Goal: Check status

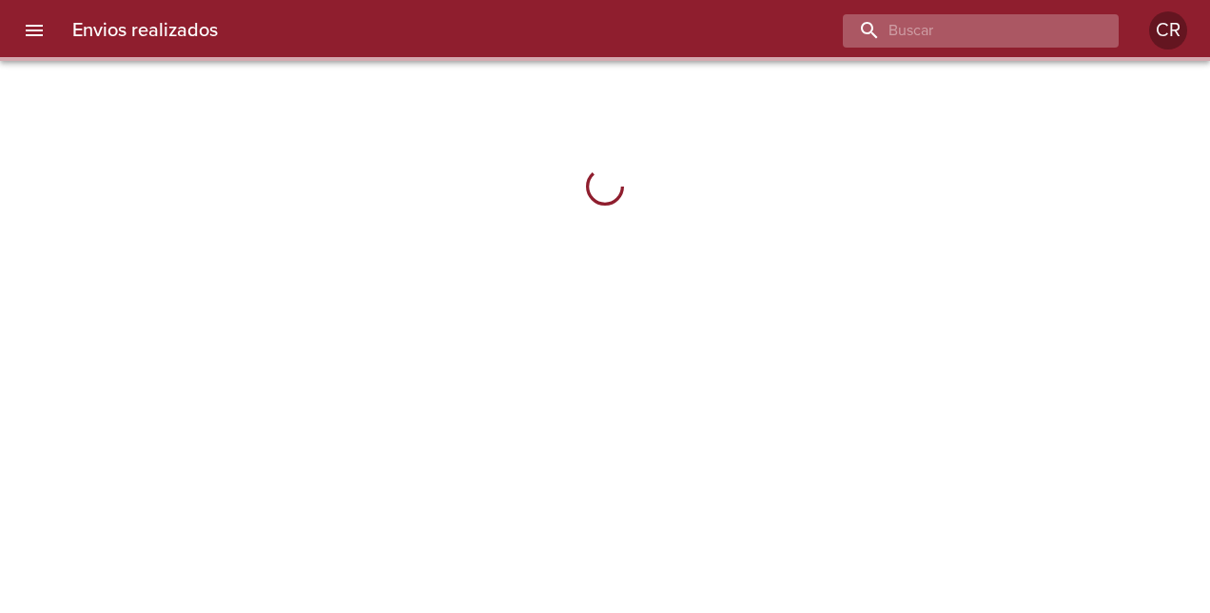
click at [1033, 22] on input "buscar" at bounding box center [965, 30] width 244 height 33
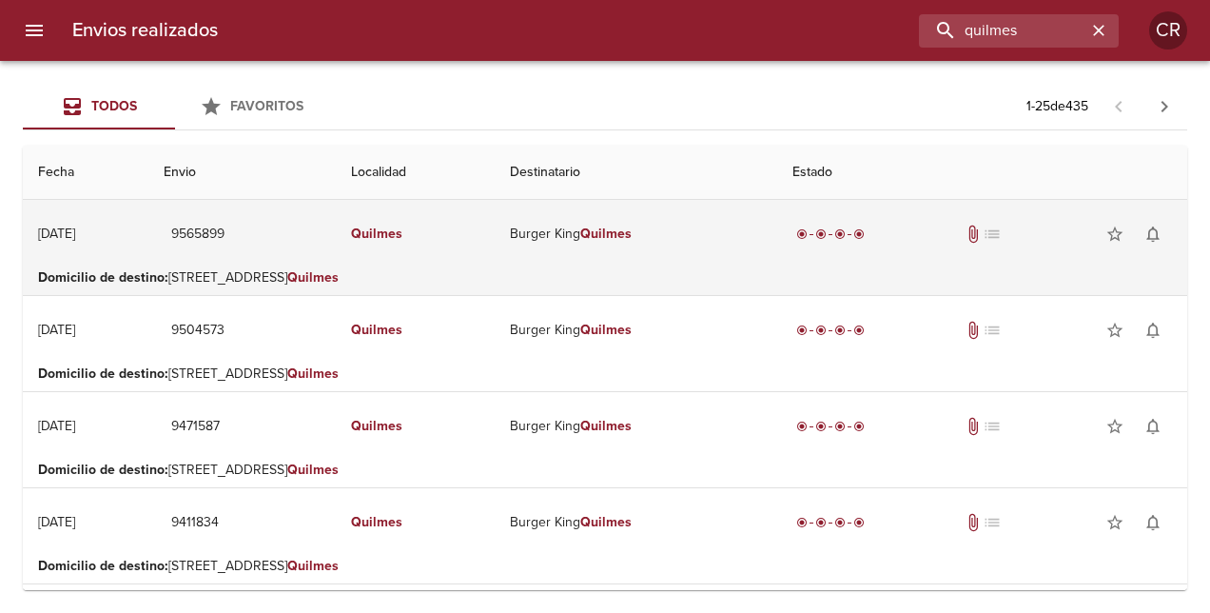
click at [592, 234] on td "Burger King Quilmes" at bounding box center [636, 234] width 283 height 68
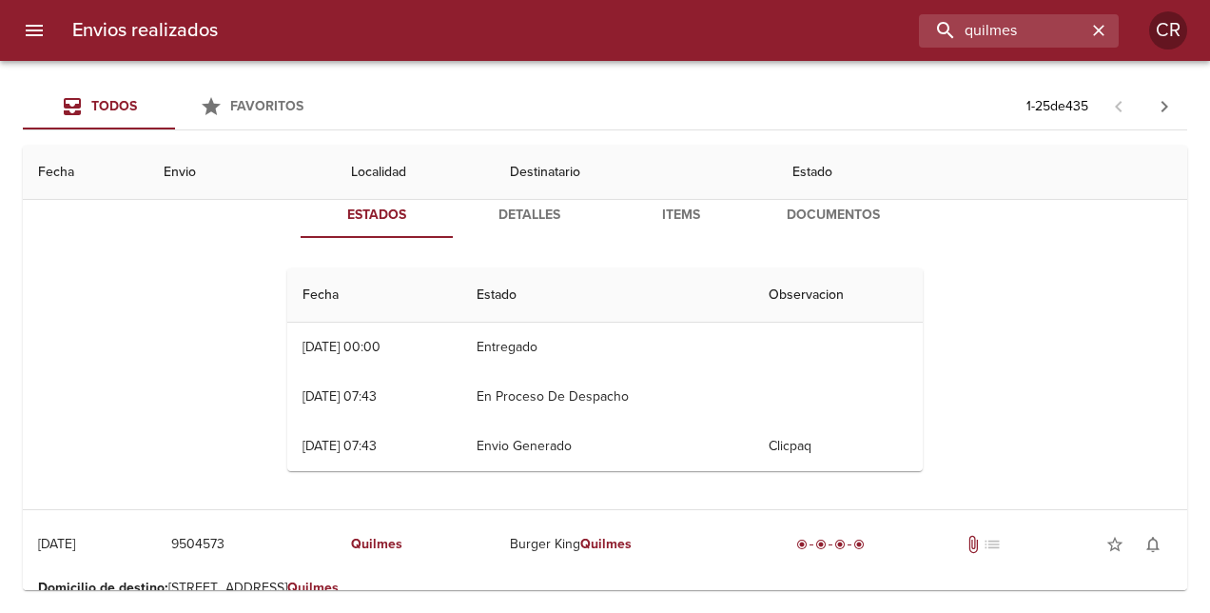
scroll to position [95, 0]
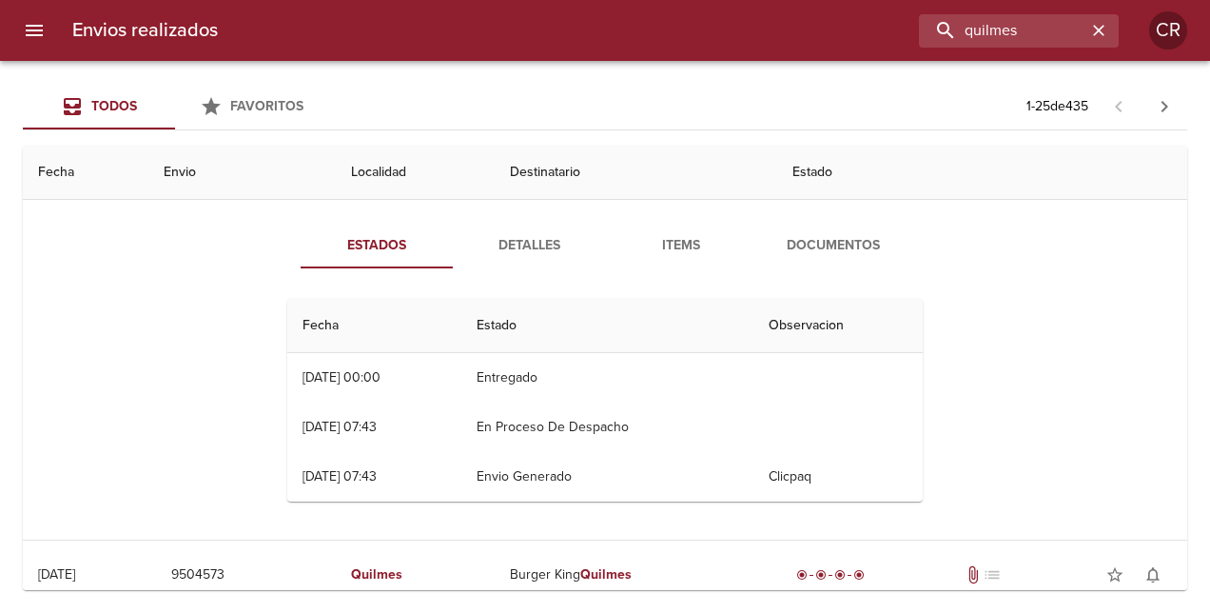
click at [525, 247] on span "Detalles" at bounding box center [528, 246] width 129 height 24
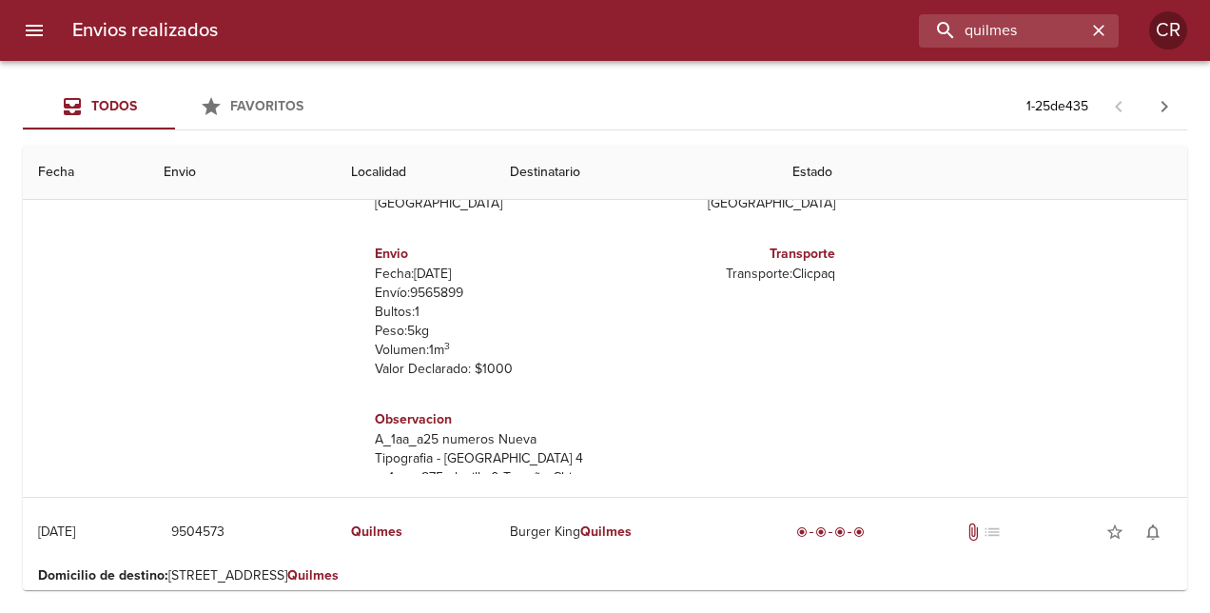
scroll to position [48, 0]
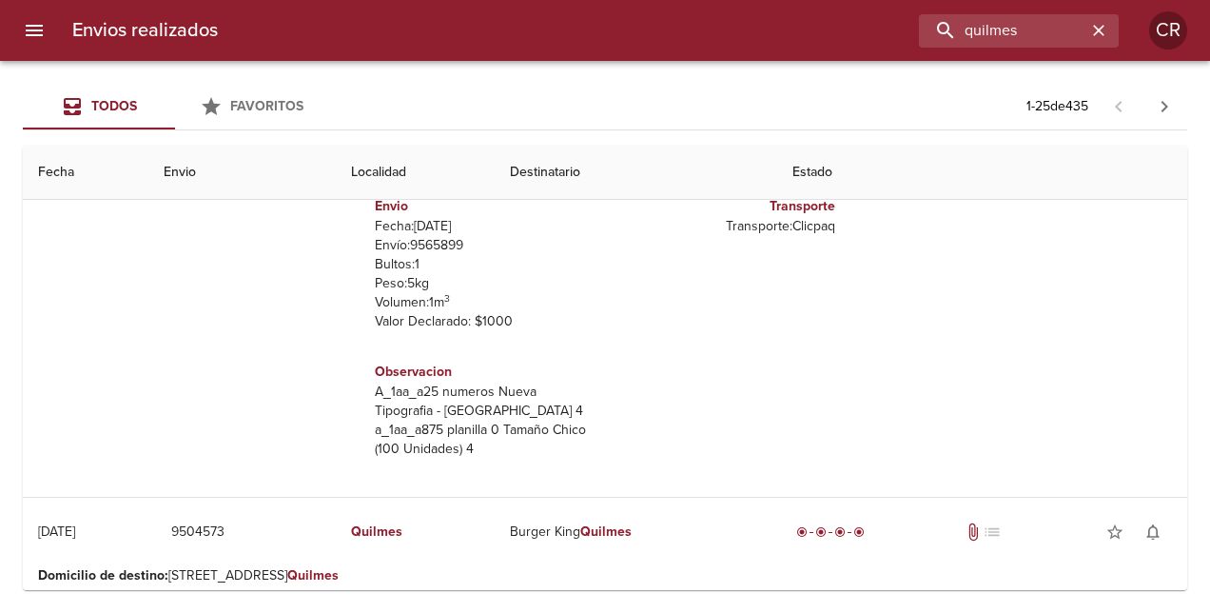
click at [1144, 181] on th "Estado" at bounding box center [982, 173] width 410 height 54
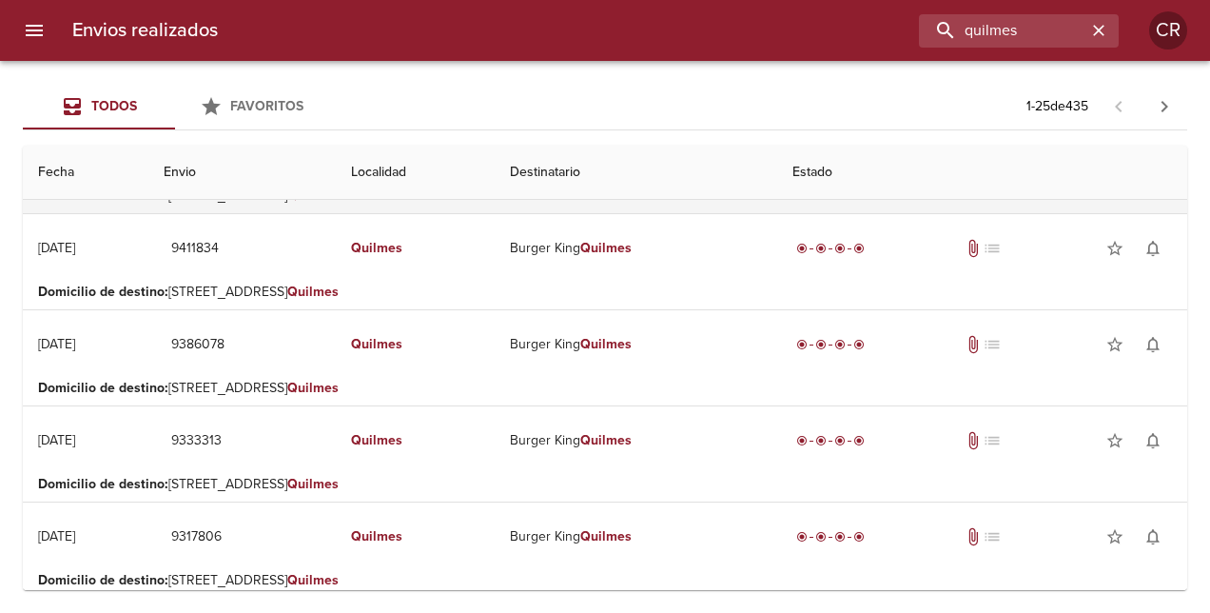
scroll to position [571, 0]
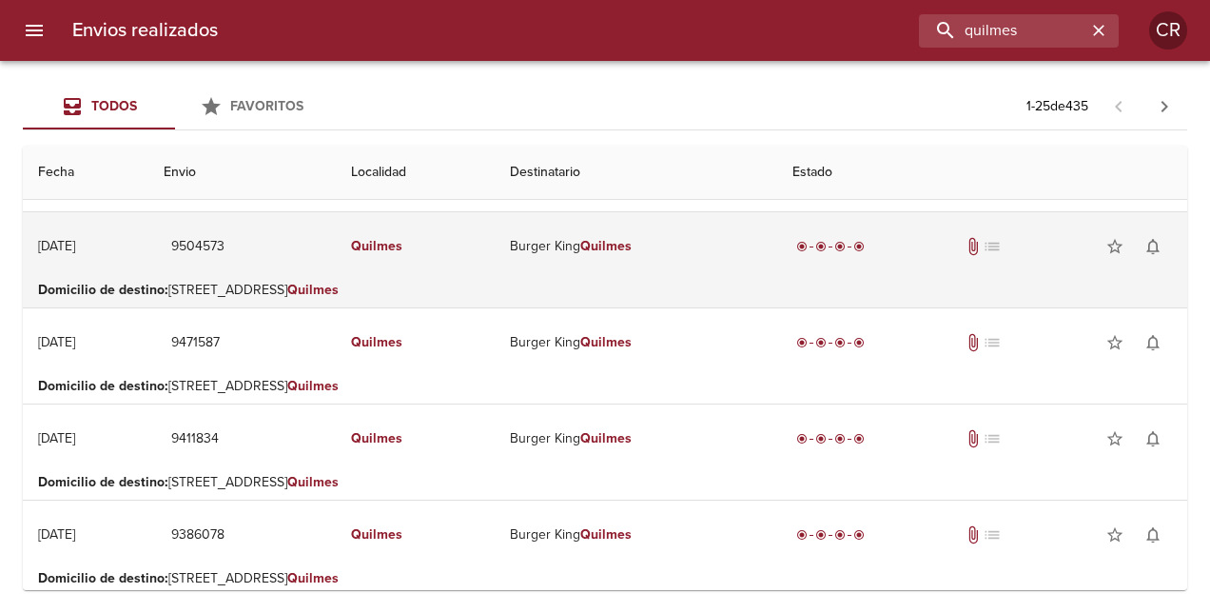
click at [558, 246] on td "Burger King Quilmes" at bounding box center [636, 246] width 283 height 68
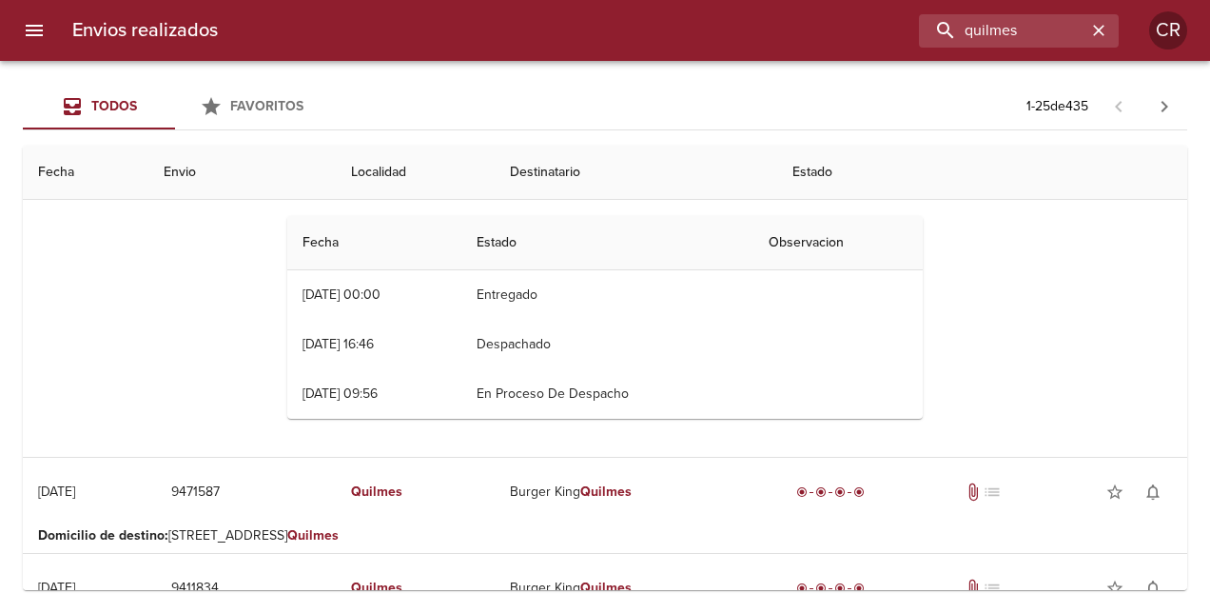
scroll to position [666, 0]
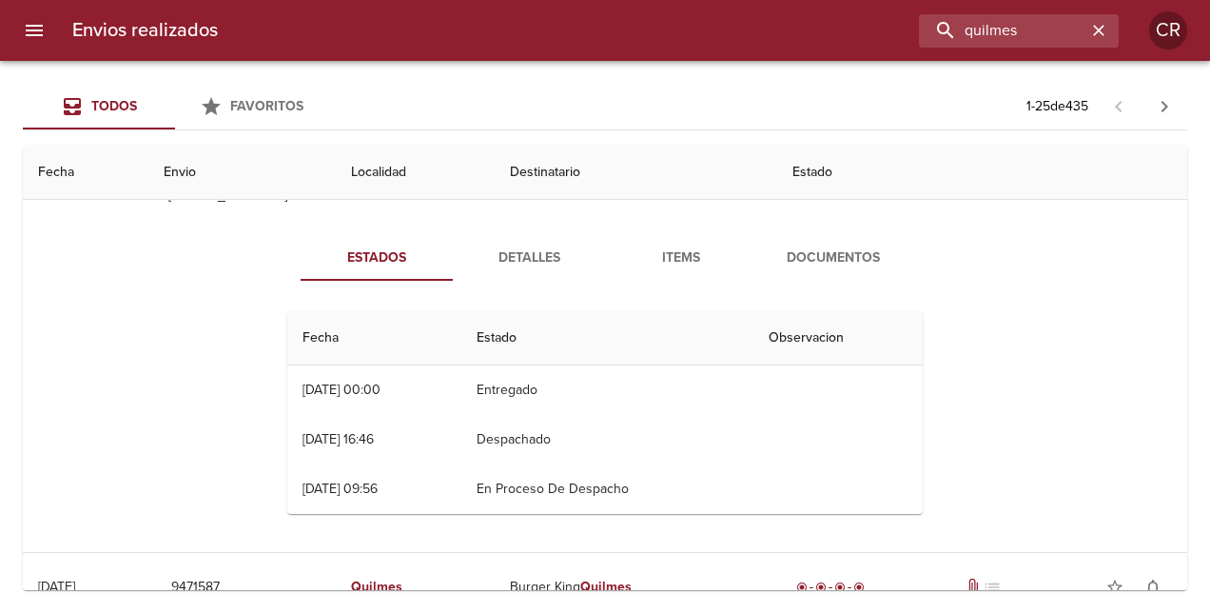
click at [521, 261] on span "Detalles" at bounding box center [528, 258] width 129 height 24
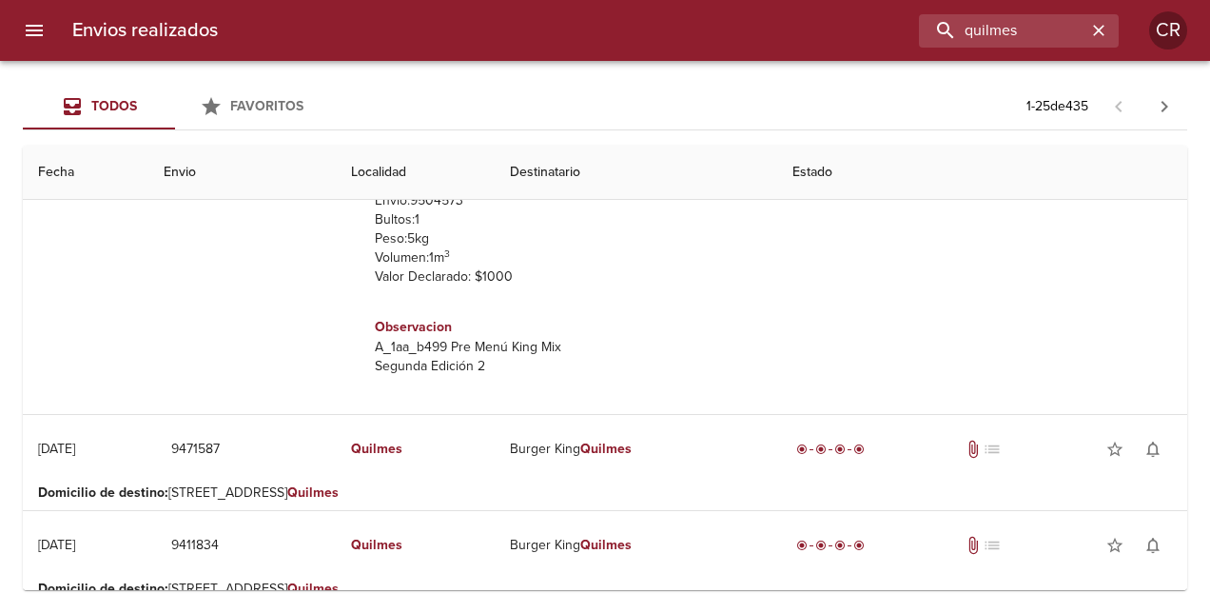
scroll to position [0, 0]
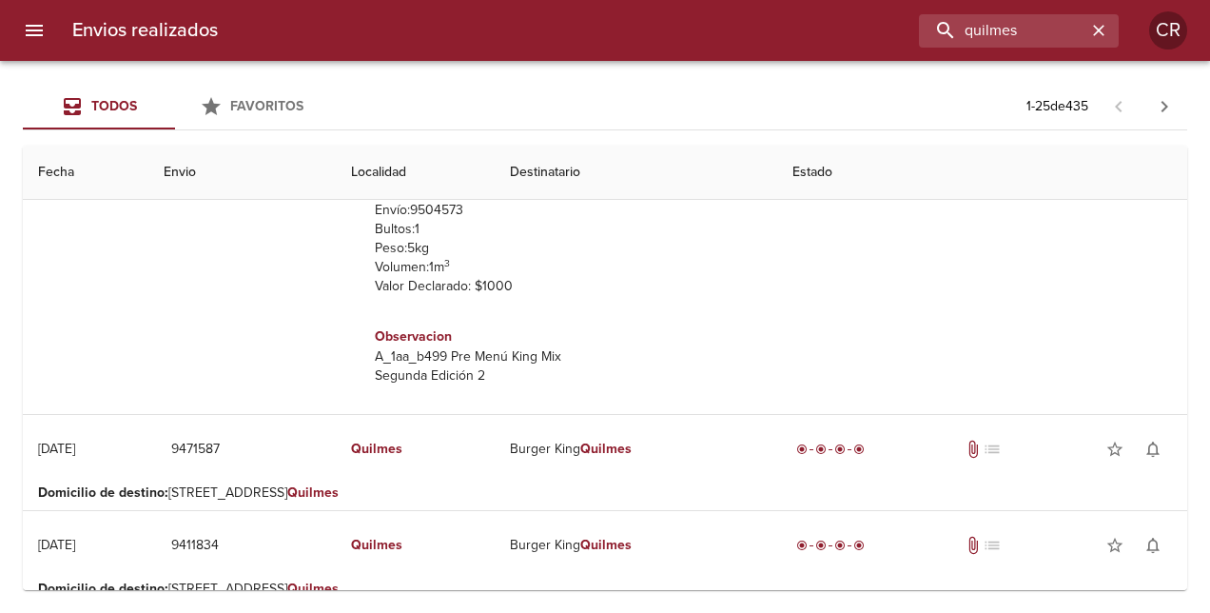
click at [751, 169] on th "Destinatario" at bounding box center [636, 173] width 283 height 54
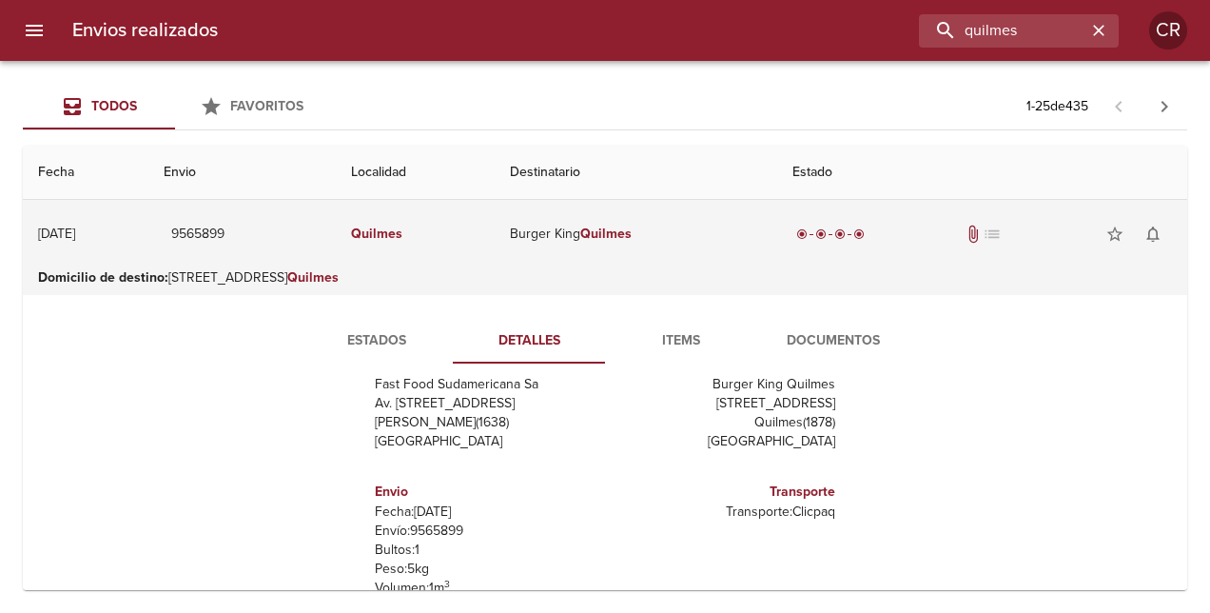
click at [75, 225] on div "[DATE]" at bounding box center [56, 233] width 37 height 16
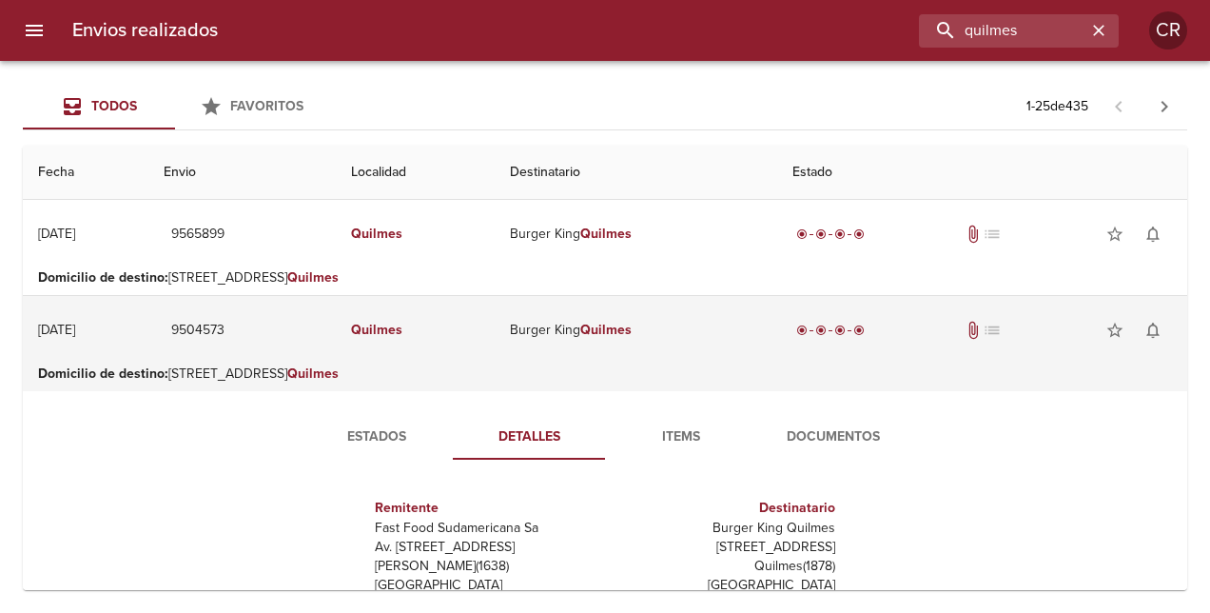
click at [75, 333] on div "[DATE]" at bounding box center [56, 330] width 37 height 16
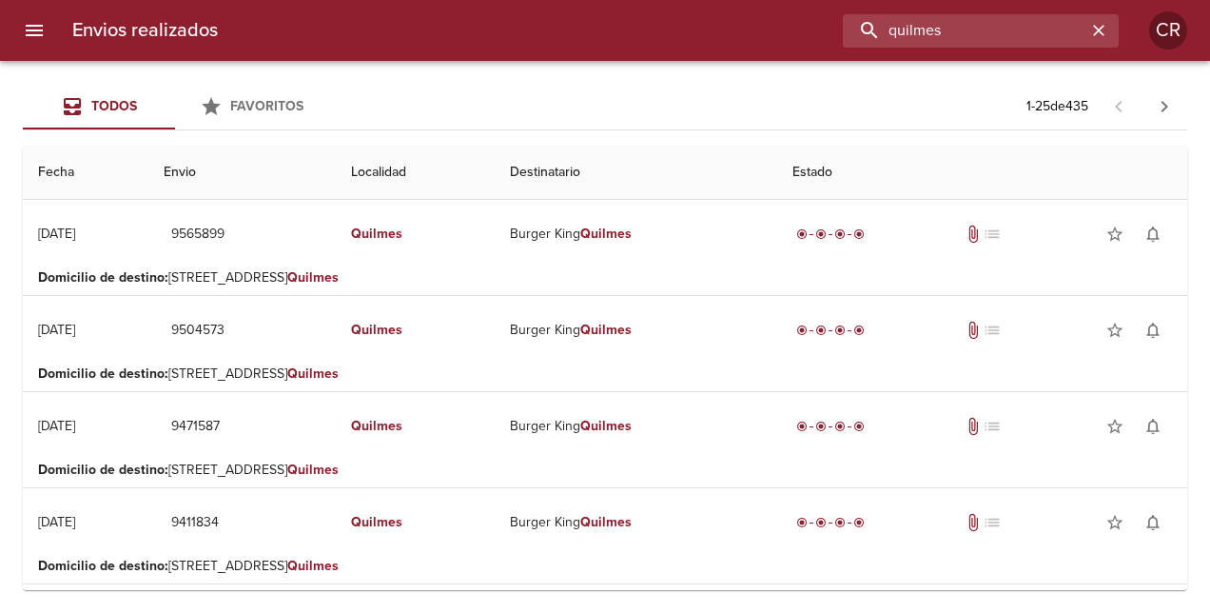
drag, startPoint x: 1046, startPoint y: 35, endPoint x: 700, endPoint y: 35, distance: 346.3
click at [700, 35] on div "quilmes" at bounding box center [676, 30] width 886 height 33
type input "dino mall"
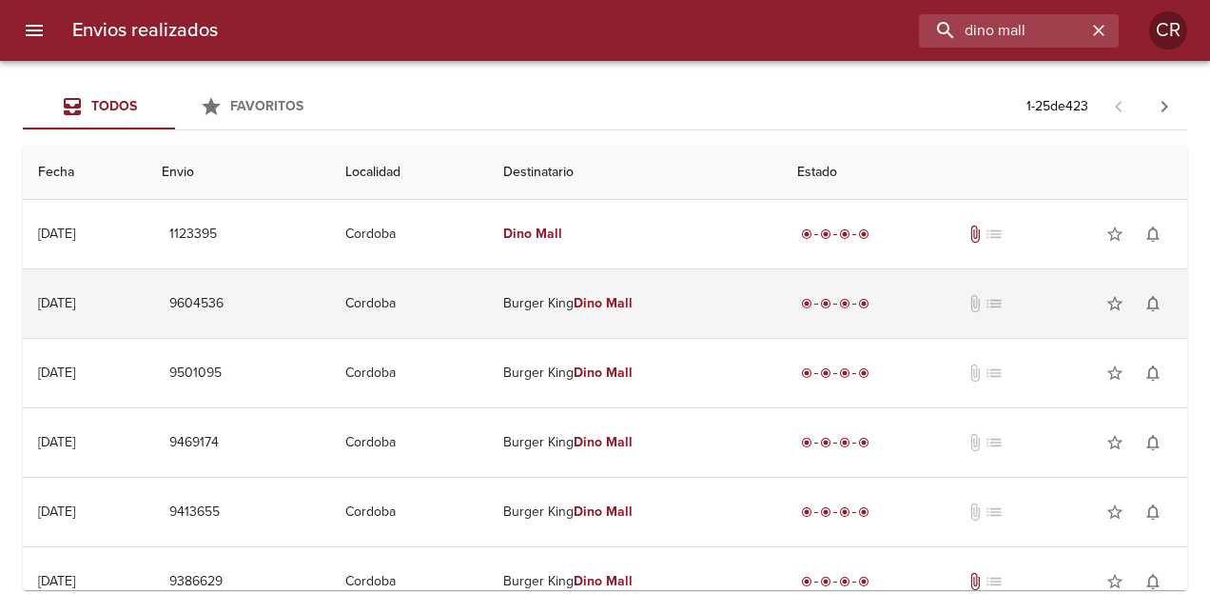
click at [633, 301] on em "Mall" at bounding box center [619, 303] width 27 height 16
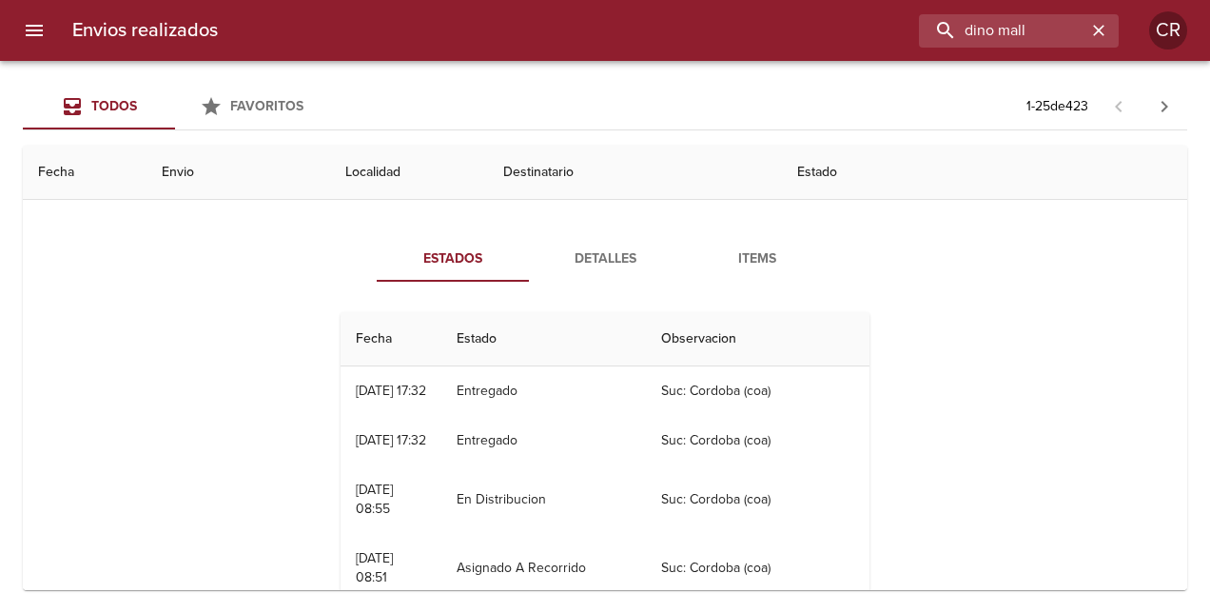
scroll to position [95, 0]
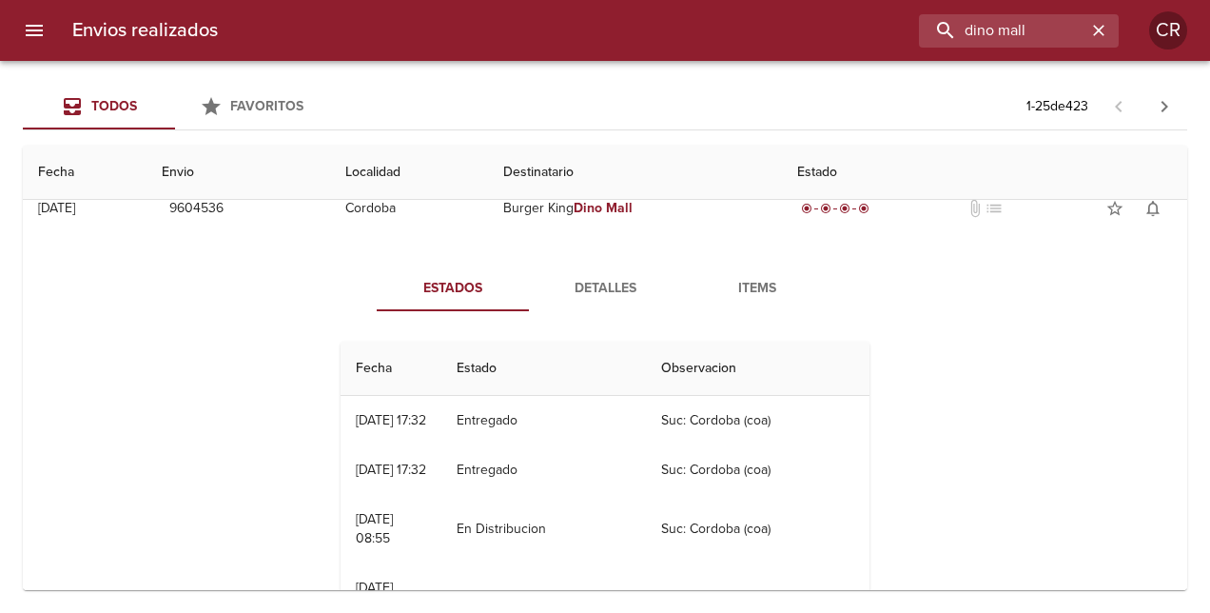
click at [594, 283] on span "Detalles" at bounding box center [604, 289] width 129 height 24
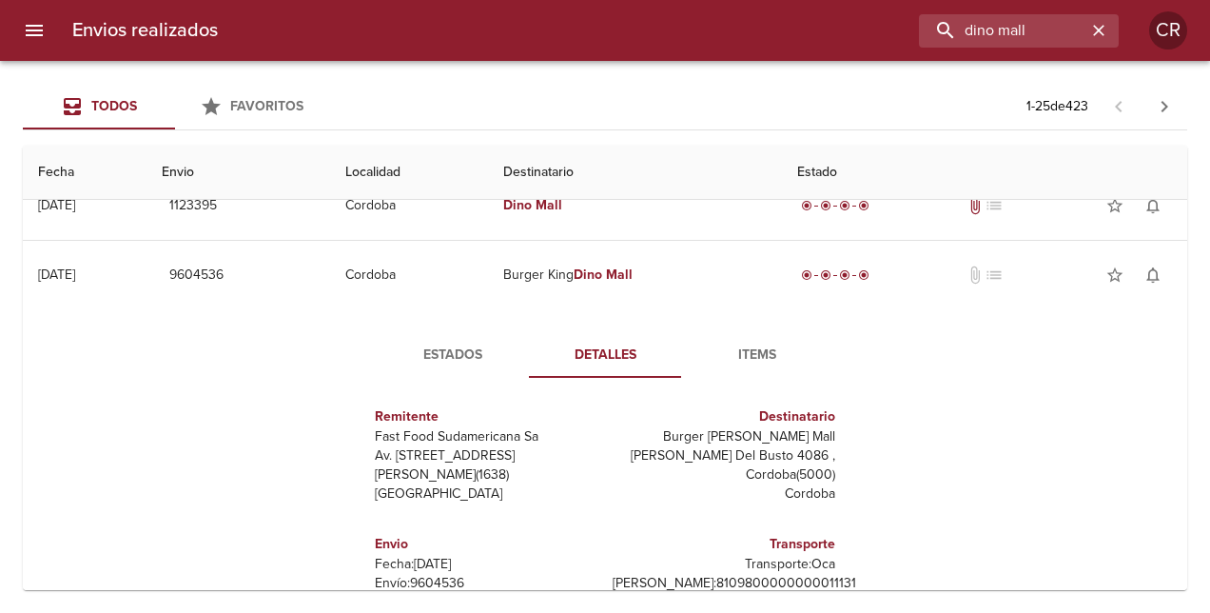
scroll to position [0, 0]
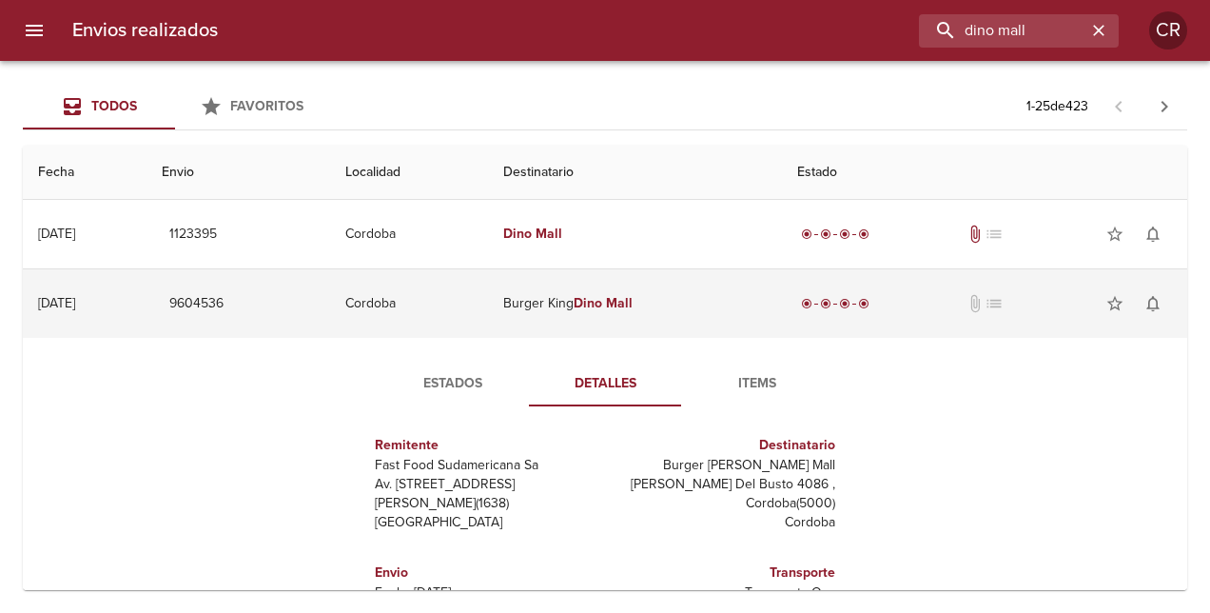
click at [147, 298] on td "[DATE] [DATE]" at bounding box center [85, 303] width 124 height 68
